Goal: Register for event/course

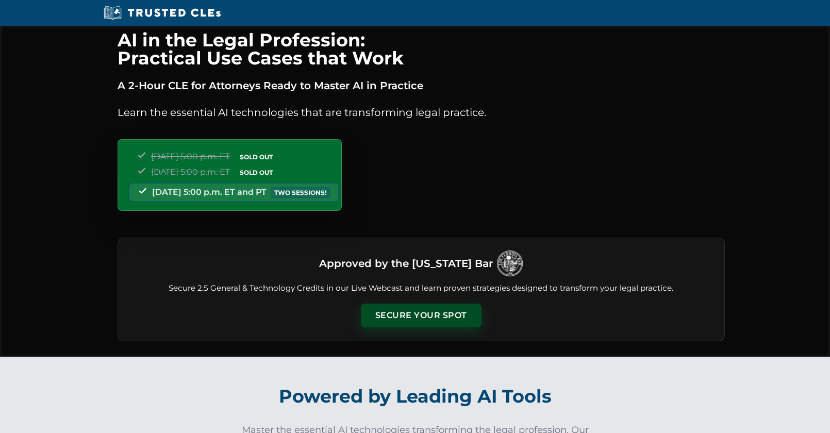
click at [428, 316] on button "Secure Your Spot" at bounding box center [421, 316] width 121 height 24
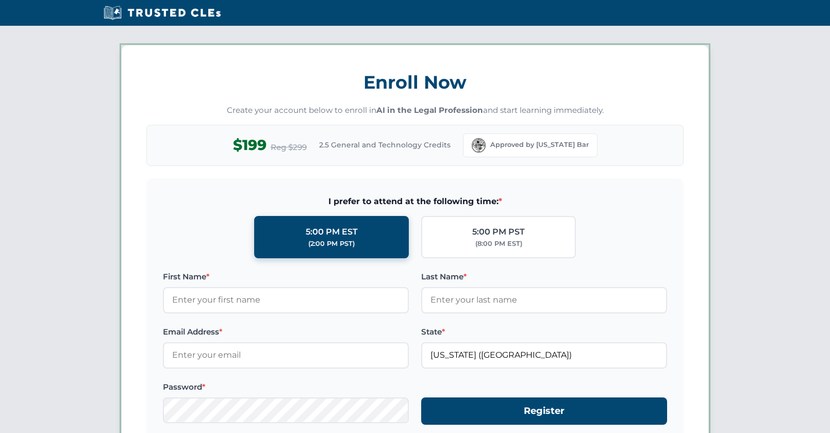
scroll to position [894, 0]
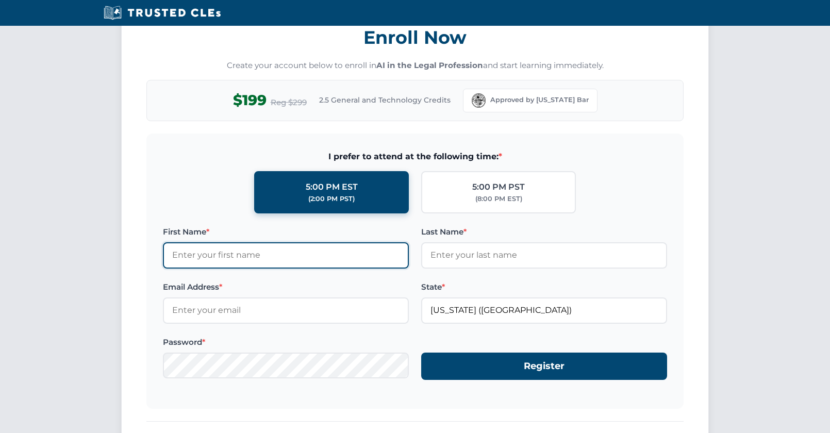
click at [278, 252] on input "First Name *" at bounding box center [286, 255] width 246 height 26
type input "Ryan"
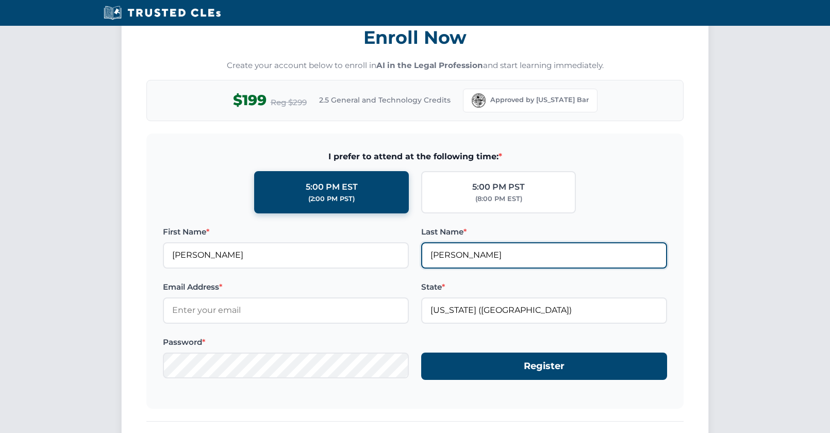
type input "McDermott"
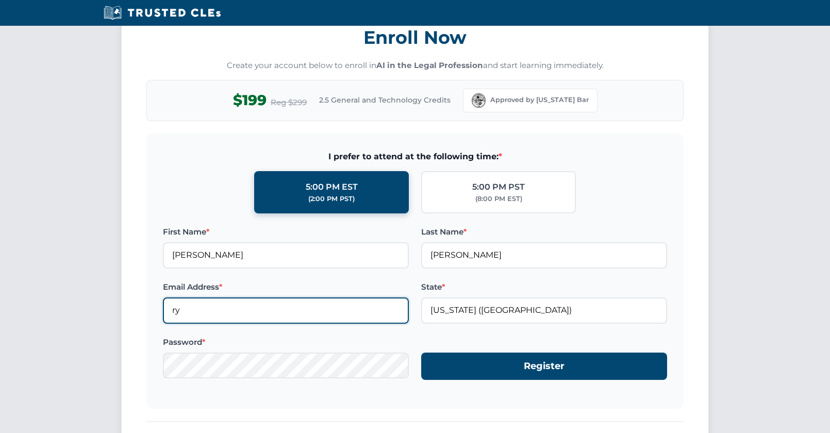
type input "r"
type input "[EMAIL_ADDRESS][DOMAIN_NAME]"
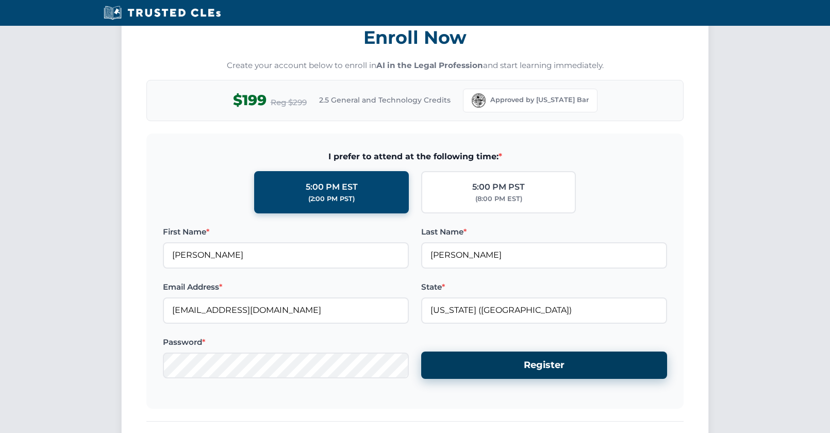
click at [527, 374] on button "Register" at bounding box center [544, 365] width 246 height 27
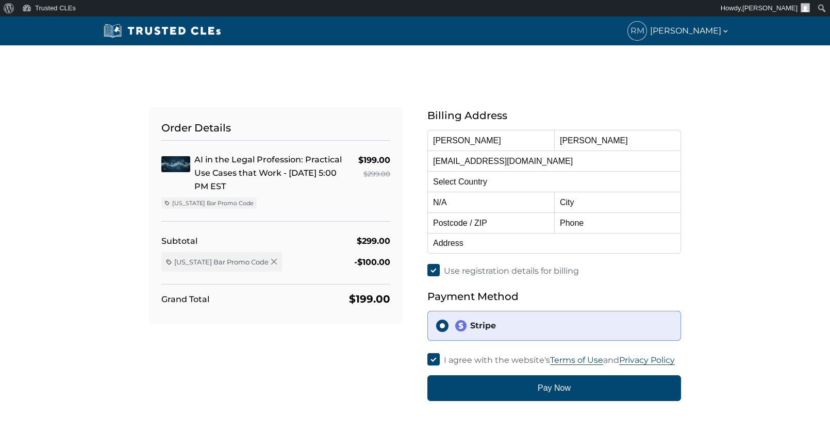
select select "[GEOGRAPHIC_DATA]"
select select "[US_STATE]"
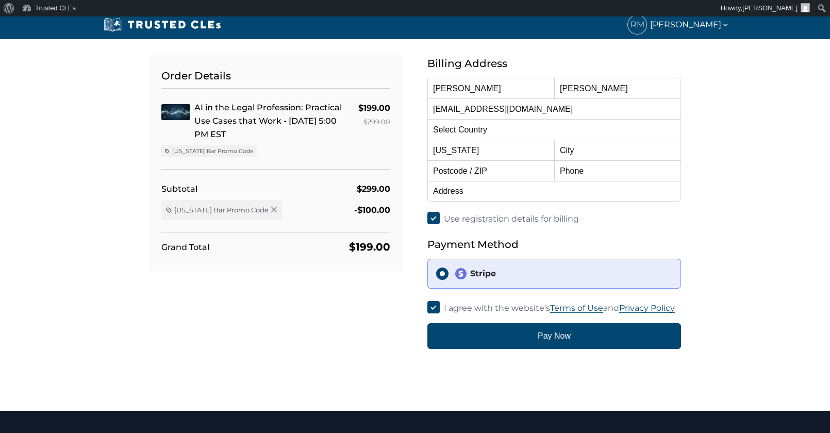
scroll to position [52, 0]
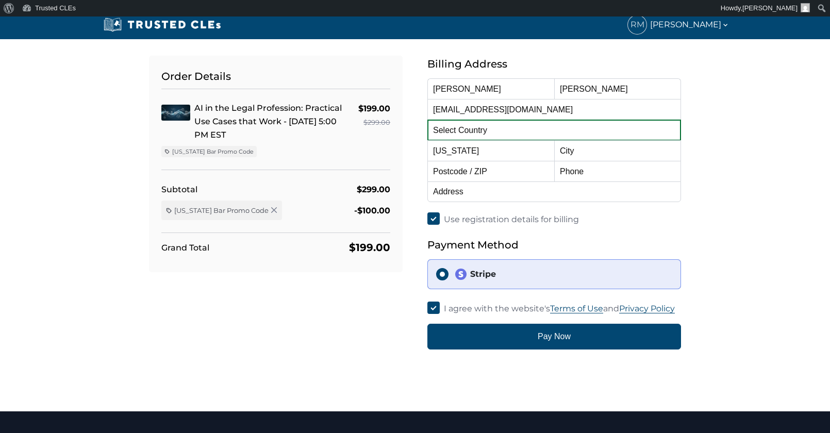
drag, startPoint x: 491, startPoint y: 130, endPoint x: 487, endPoint y: 136, distance: 6.3
click at [491, 130] on select "Select Country Afghanistan Aland Islands Albania Algeria American Samoa Andorra…" at bounding box center [555, 130] width 254 height 21
drag, startPoint x: 764, startPoint y: 135, endPoint x: 768, endPoint y: 132, distance: 5.5
click at [768, 132] on div "Order Details AI in the Legal Profession: Practical Use Cases that Work - 10/15…" at bounding box center [415, 203] width 830 height 418
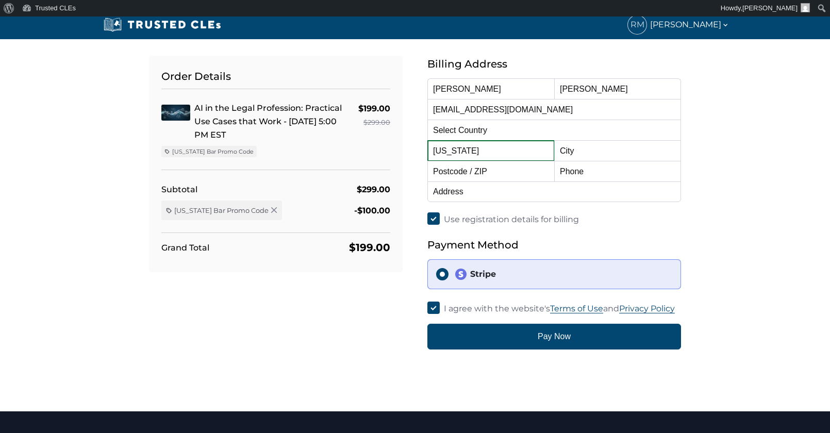
click at [486, 148] on select "Alabama Alaska American Samoa Arizona Arkansas Baker Island California Colorado…" at bounding box center [491, 150] width 127 height 21
click at [604, 147] on input "text" at bounding box center [617, 150] width 127 height 21
type input "Sebastian"
type input "32958"
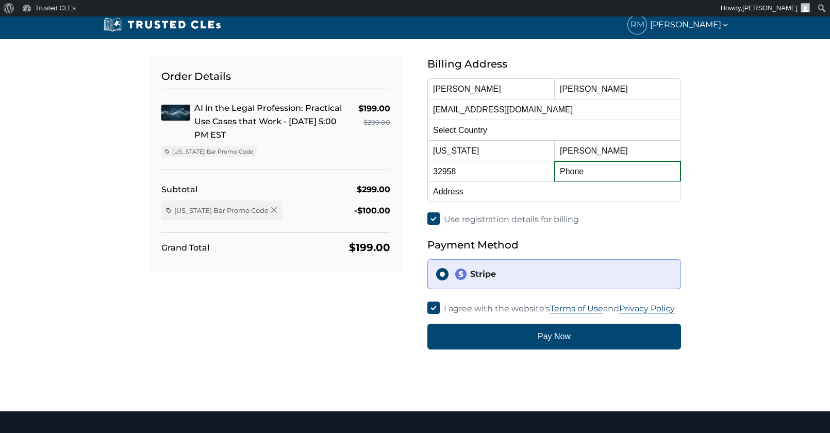
click at [615, 170] on input "text" at bounding box center [617, 171] width 127 height 21
type input "7723004143"
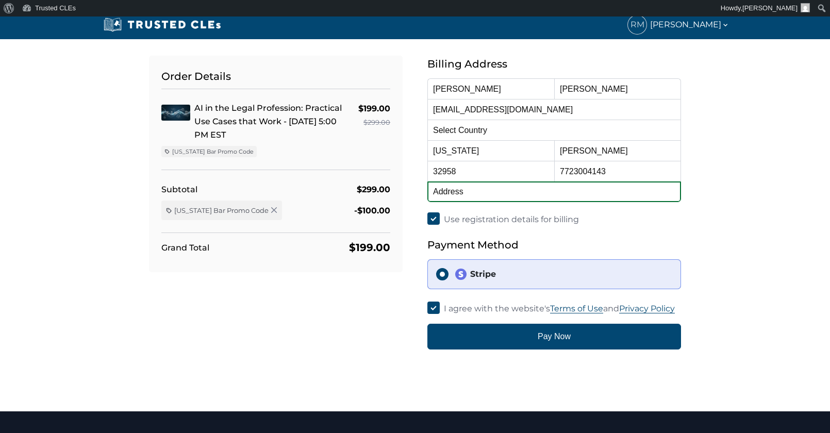
click at [555, 188] on input "text" at bounding box center [555, 192] width 254 height 21
type input "[STREET_ADDRESS]"
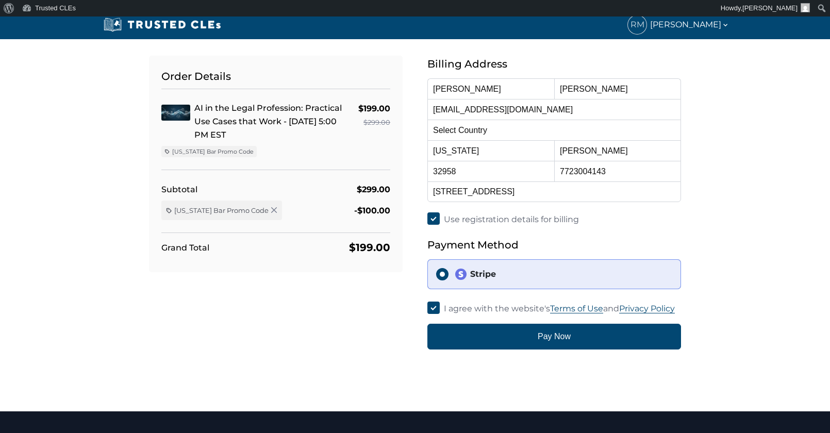
click at [778, 173] on div "Order Details AI in the Legal Profession: Practical Use Cases that Work - 10/15…" at bounding box center [415, 203] width 830 height 418
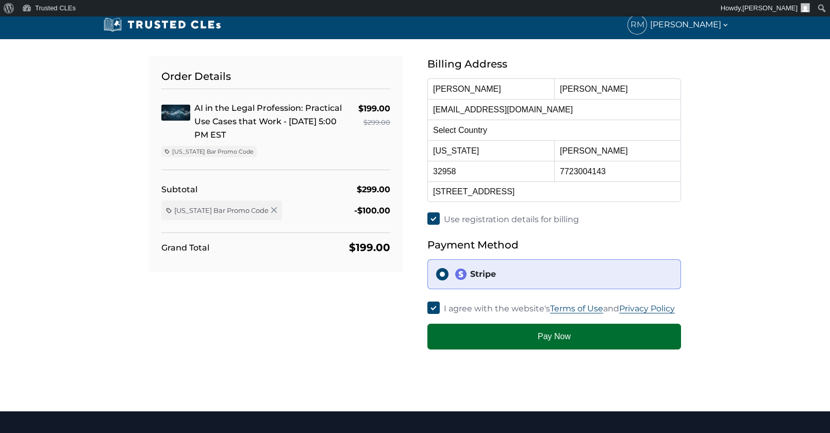
click at [536, 337] on button "Pay Now" at bounding box center [555, 337] width 254 height 26
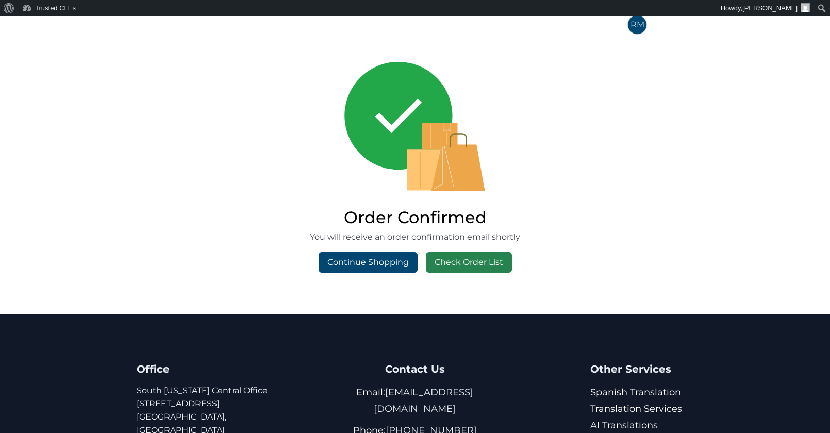
click at [474, 262] on link "Check Order List" at bounding box center [469, 262] width 86 height 21
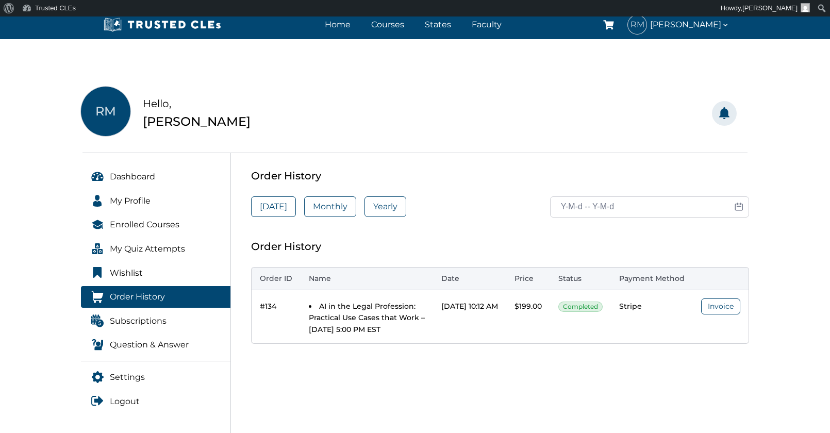
scroll to position [52, 0]
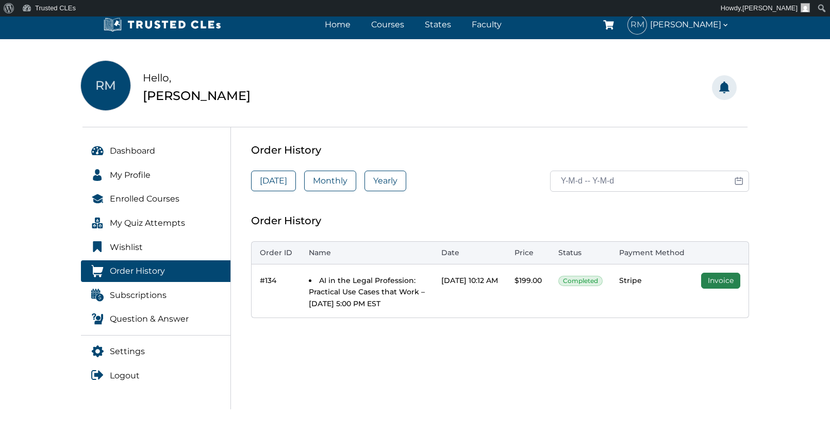
click at [716, 283] on link "Invoice" at bounding box center [720, 281] width 39 height 16
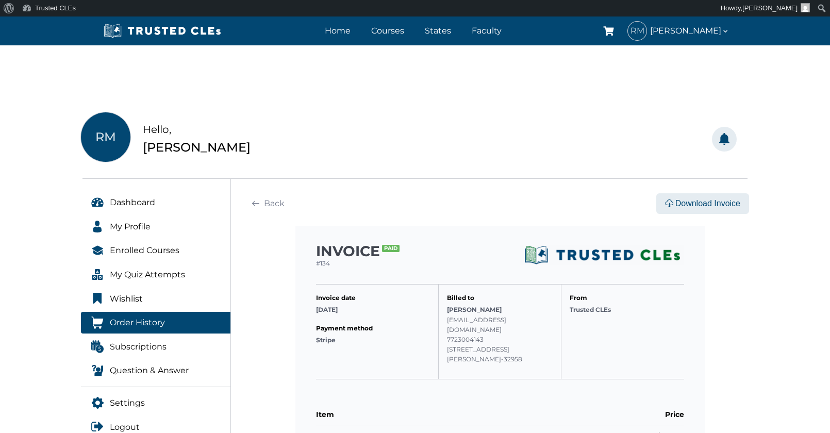
scroll to position [52, 0]
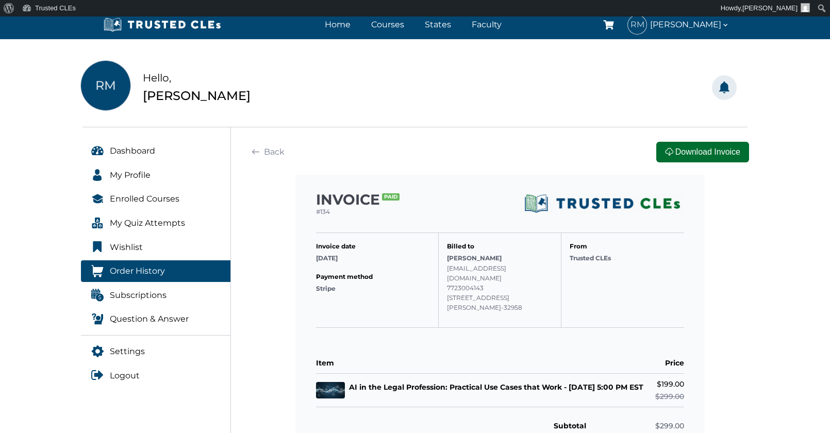
click at [700, 152] on button "Download Invoice" at bounding box center [703, 152] width 93 height 21
